Goal: Navigation & Orientation: Find specific page/section

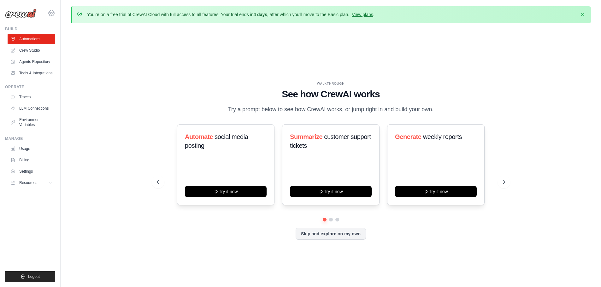
click at [52, 13] on icon at bounding box center [52, 13] width 8 height 8
click at [63, 39] on span "NTT DATA" at bounding box center [79, 39] width 50 height 6
